Goal: Task Accomplishment & Management: Manage account settings

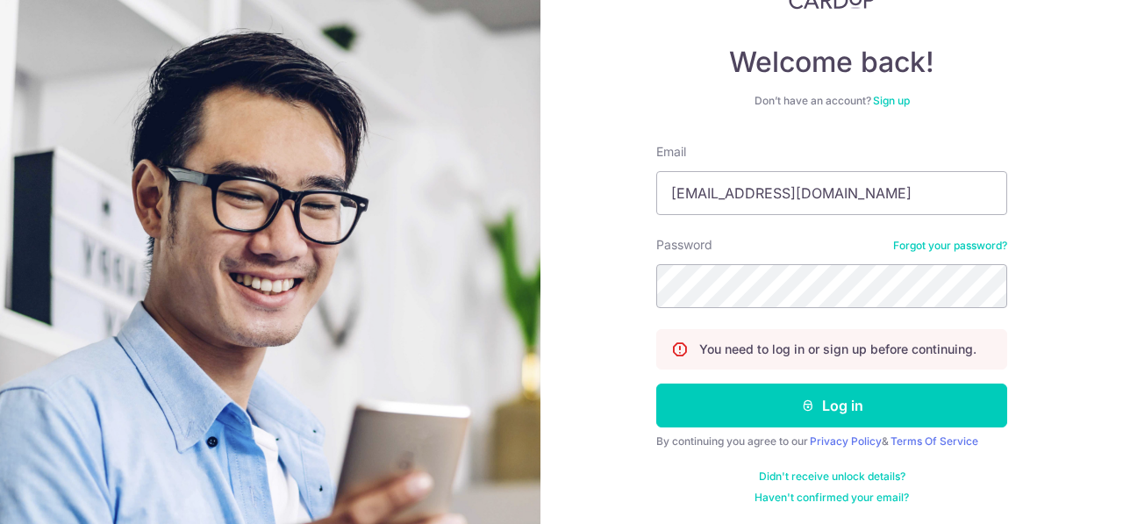
type input "[EMAIL_ADDRESS][DOMAIN_NAME]"
click at [1068, 238] on div "Welcome back! Don’t have an account? Sign up Email [EMAIL_ADDRESS][DOMAIN_NAME]…" at bounding box center [831, 262] width 582 height 524
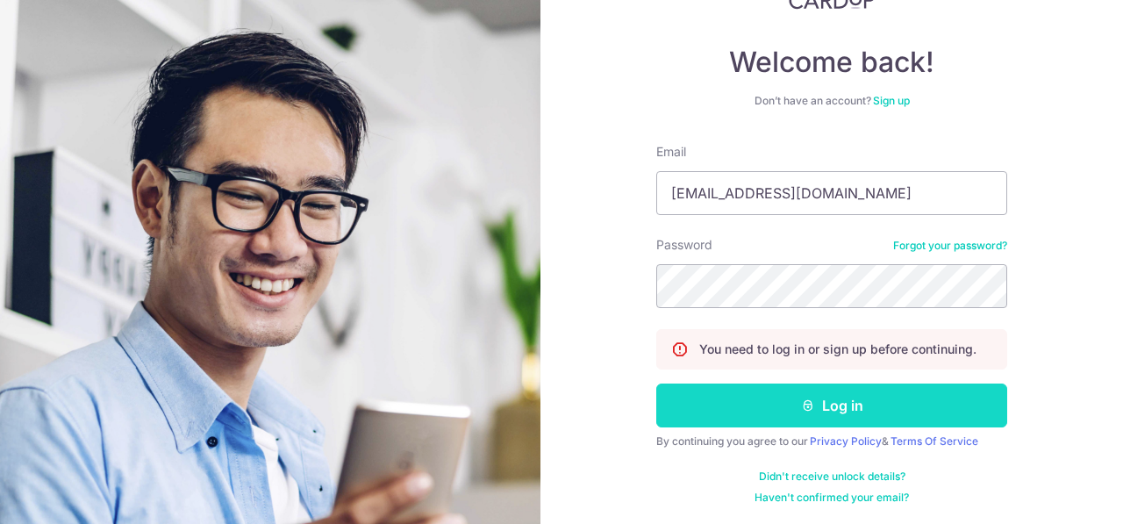
click at [969, 407] on button "Log in" at bounding box center [831, 405] width 351 height 44
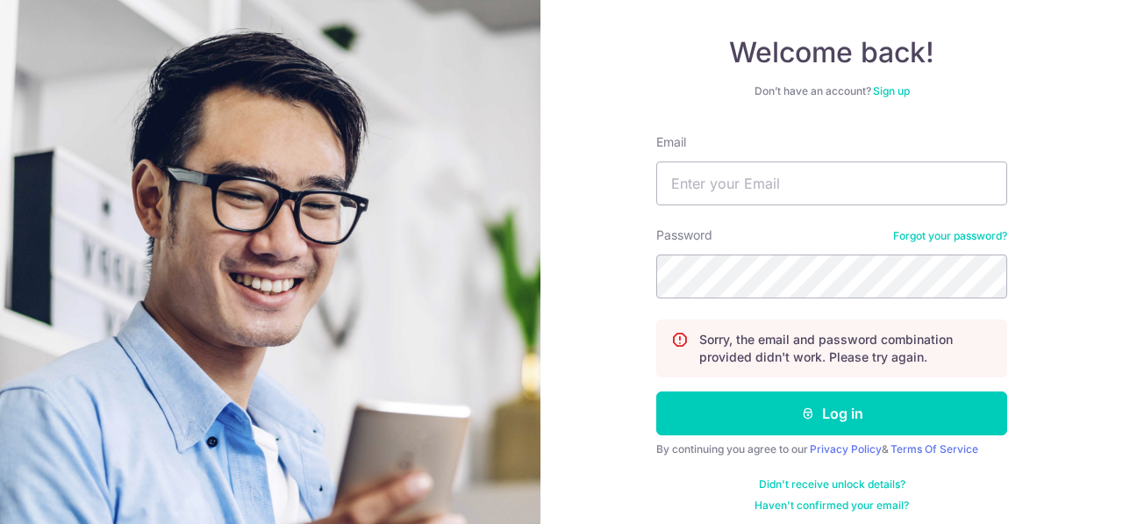
scroll to position [155, 0]
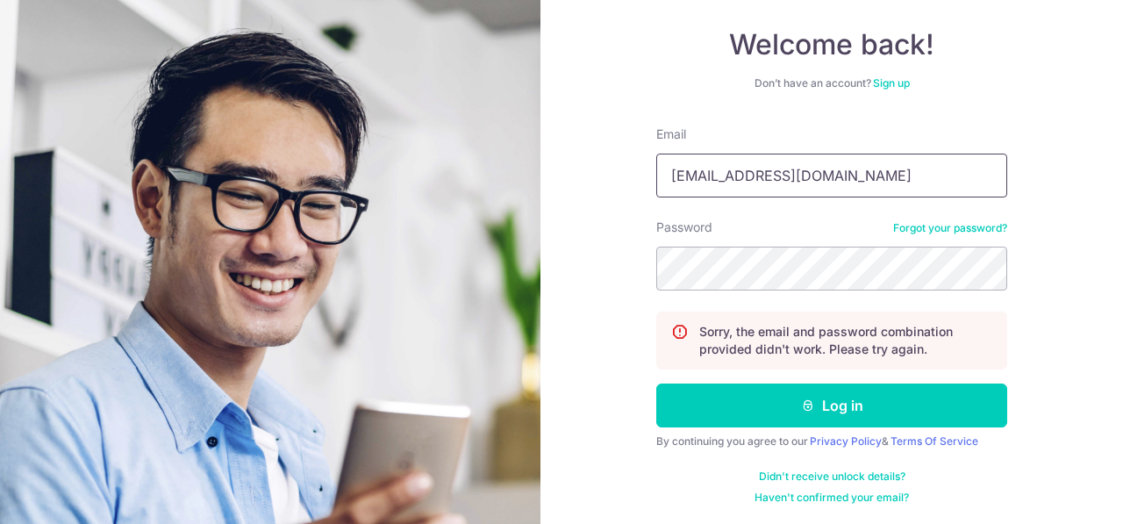
drag, startPoint x: 875, startPoint y: 184, endPoint x: 234, endPoint y: 103, distance: 645.6
click at [234, 103] on section "Welcome back! Don’t have an account? Sign up Email airjun23@gmail.com Password …" at bounding box center [561, 262] width 1123 height 524
type input "[EMAIL_ADDRESS][DOMAIN_NAME]"
click at [1087, 132] on div "Welcome back! Don’t have an account? Sign up Email chauhan.neha911@gmail.com Pa…" at bounding box center [831, 262] width 582 height 524
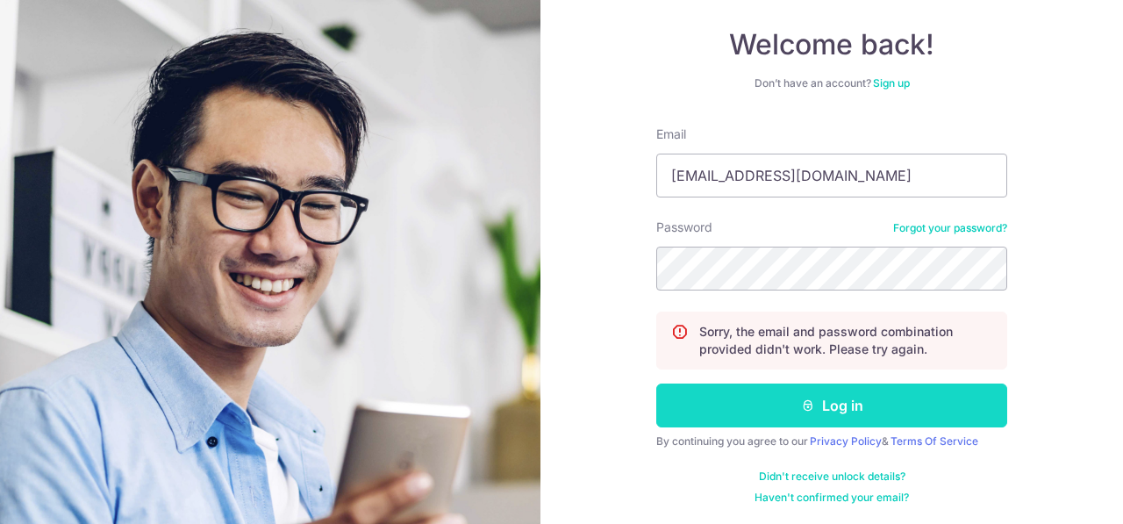
click at [980, 404] on button "Log in" at bounding box center [831, 405] width 351 height 44
